Goal: Navigation & Orientation: Find specific page/section

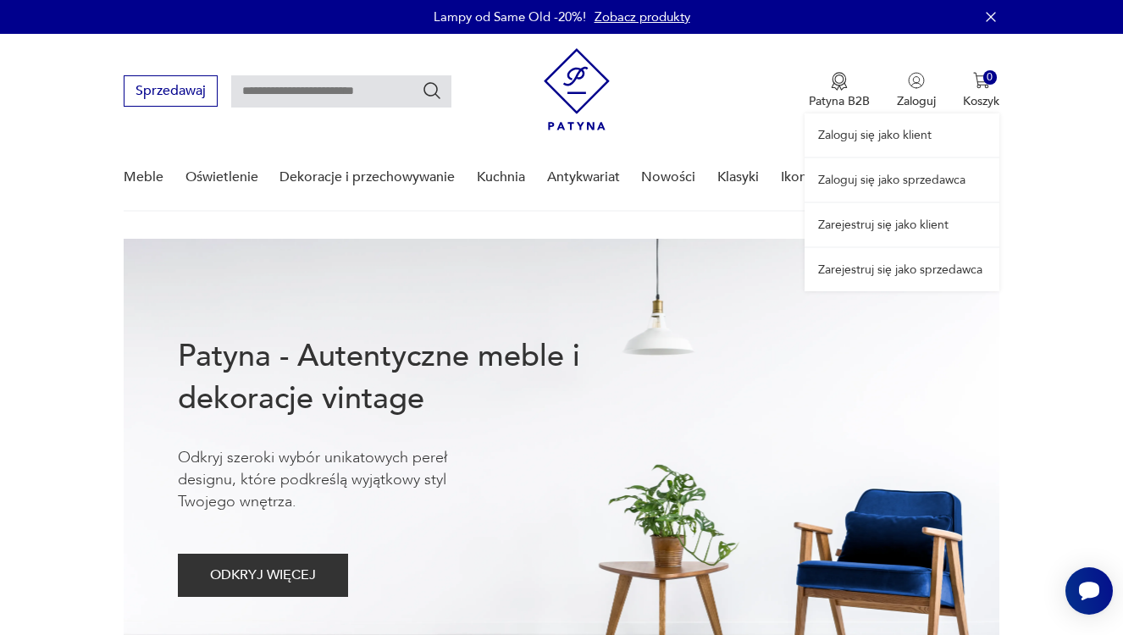
click at [889, 190] on link "Zaloguj się jako sprzedawca" at bounding box center [902, 179] width 195 height 43
click at [888, 175] on link "Zaloguj się jako sprzedawca" at bounding box center [902, 179] width 195 height 43
click at [890, 174] on link "Zaloguj się jako sprzedawca" at bounding box center [902, 179] width 195 height 43
